Goal: Task Accomplishment & Management: Manage account settings

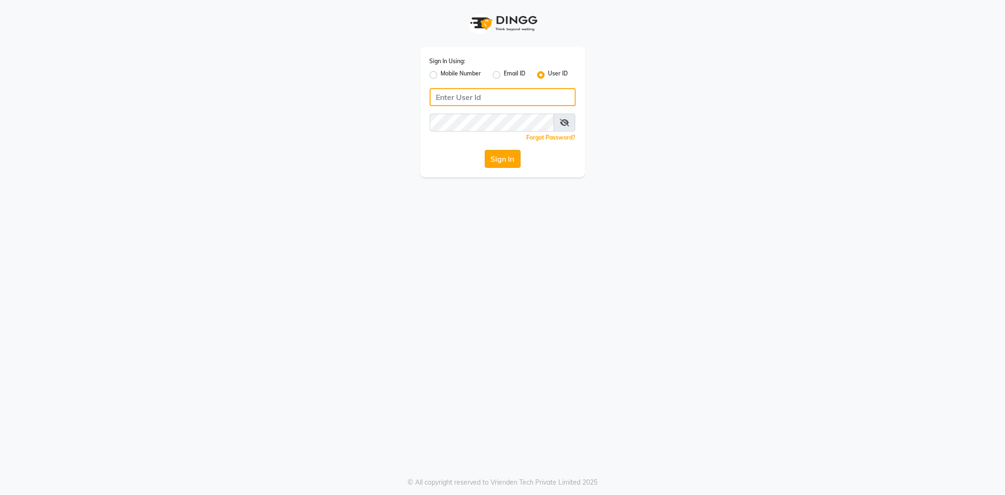
type input "e3852-01"
click at [507, 164] on button "Sign In" at bounding box center [503, 159] width 36 height 18
